Goal: Transaction & Acquisition: Purchase product/service

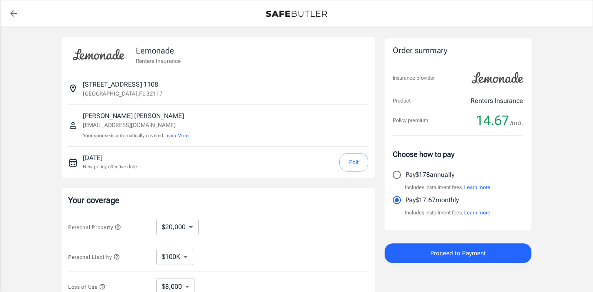
select select "20000"
select select "500"
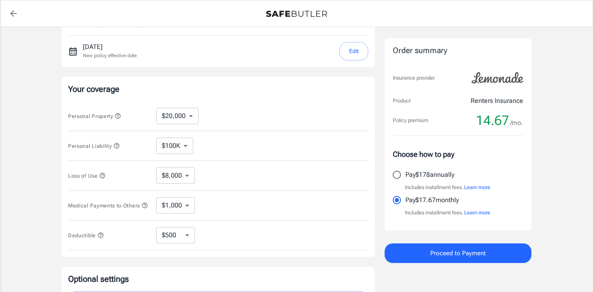
scroll to position [108, 0]
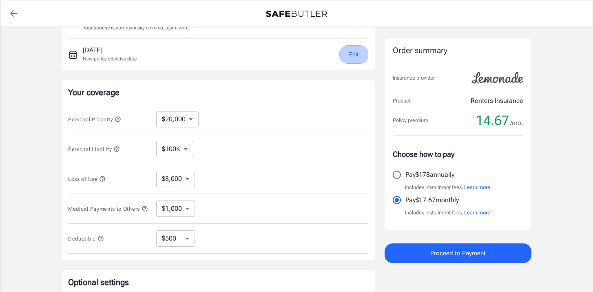
click at [357, 53] on button "Edit" at bounding box center [354, 54] width 29 height 18
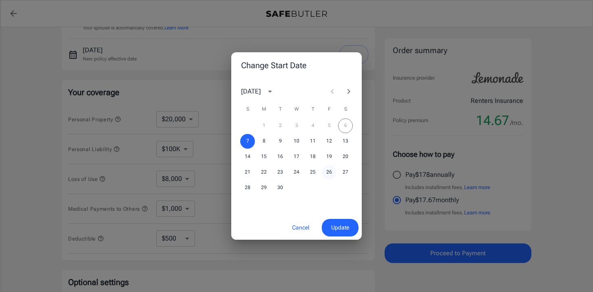
click at [330, 176] on button "26" at bounding box center [329, 172] width 15 height 15
click at [342, 229] on span "Update" at bounding box center [340, 227] width 18 height 10
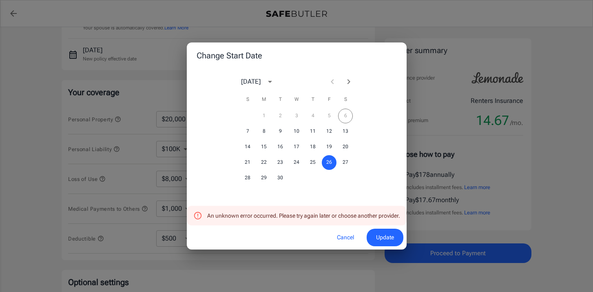
click at [387, 237] on span "Update" at bounding box center [385, 237] width 18 height 10
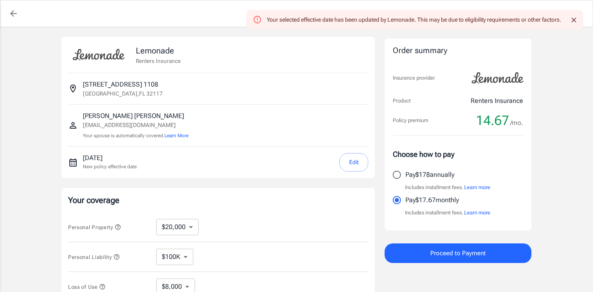
scroll to position [230, 0]
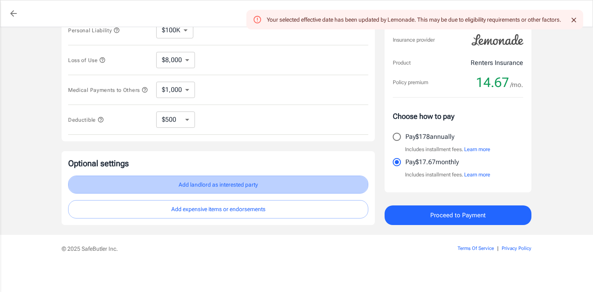
click at [192, 191] on button "Add landlord as interested party" at bounding box center [218, 185] width 300 height 18
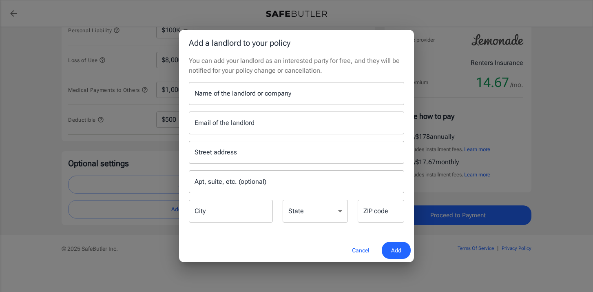
click at [359, 249] on button "Cancel" at bounding box center [361, 251] width 36 height 18
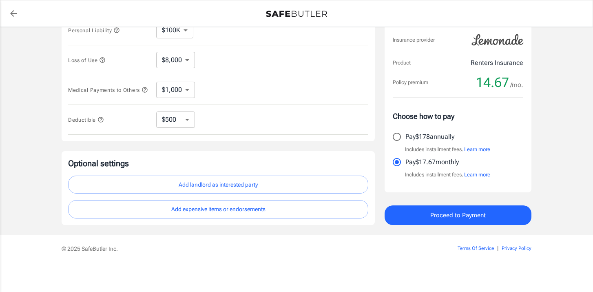
click at [266, 188] on button "Add landlord as interested party" at bounding box center [218, 185] width 300 height 18
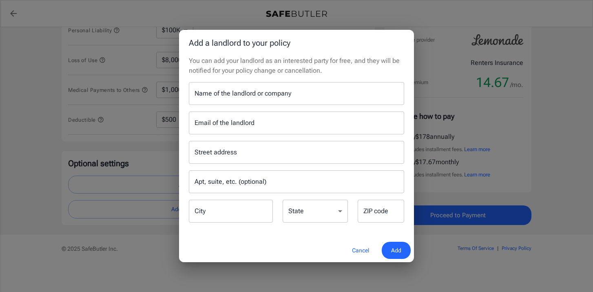
click at [293, 98] on input "Name of the landlord or company" at bounding box center [297, 93] width 216 height 23
